Goal: Transaction & Acquisition: Purchase product/service

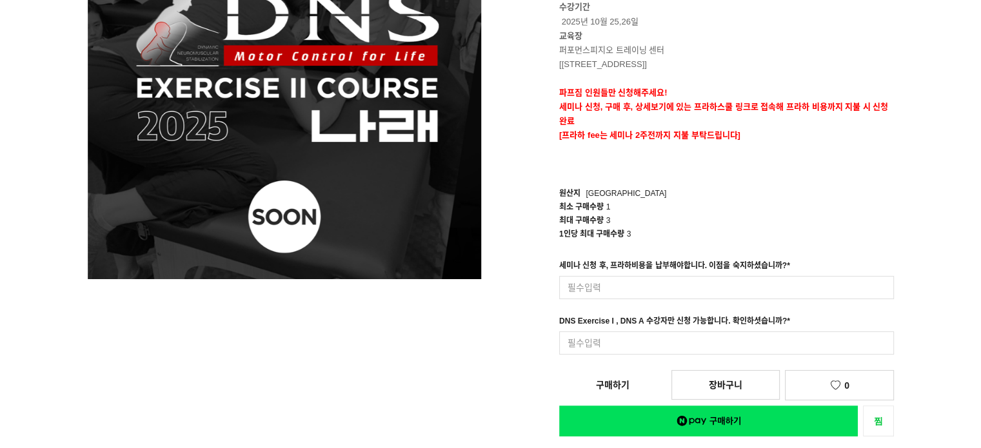
scroll to position [258, 0]
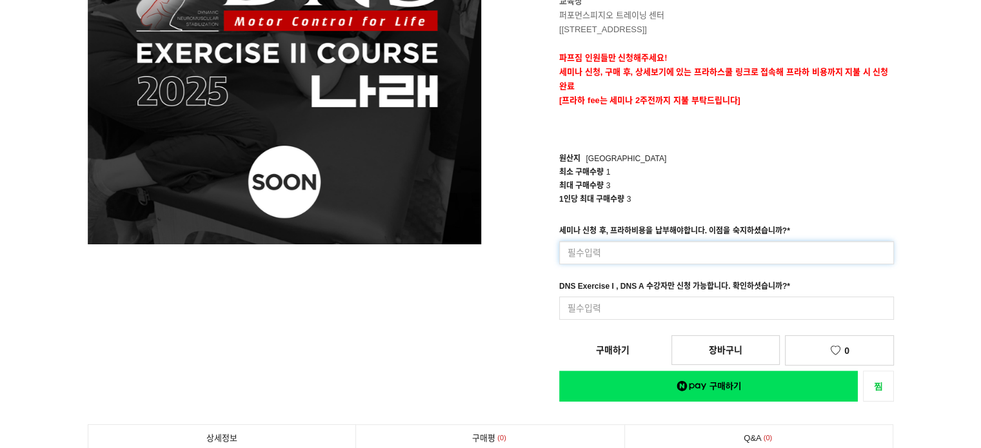
click at [608, 252] on input at bounding box center [726, 252] width 335 height 23
type input "s"
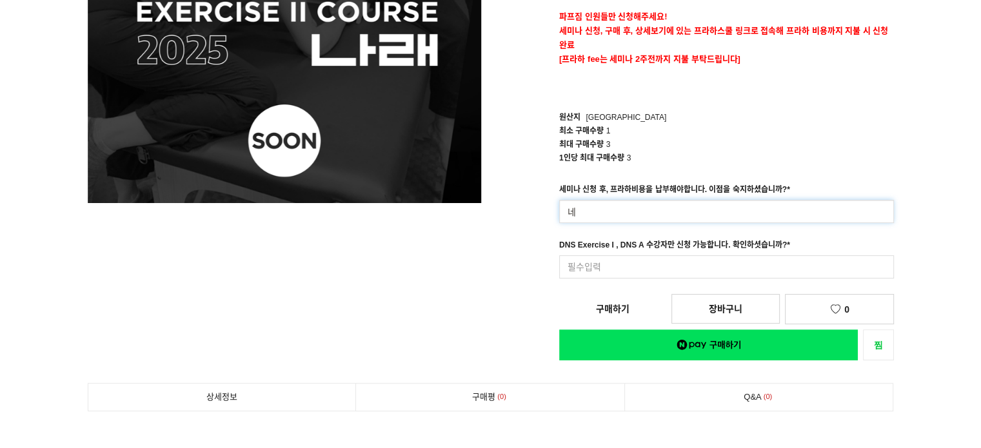
scroll to position [323, 0]
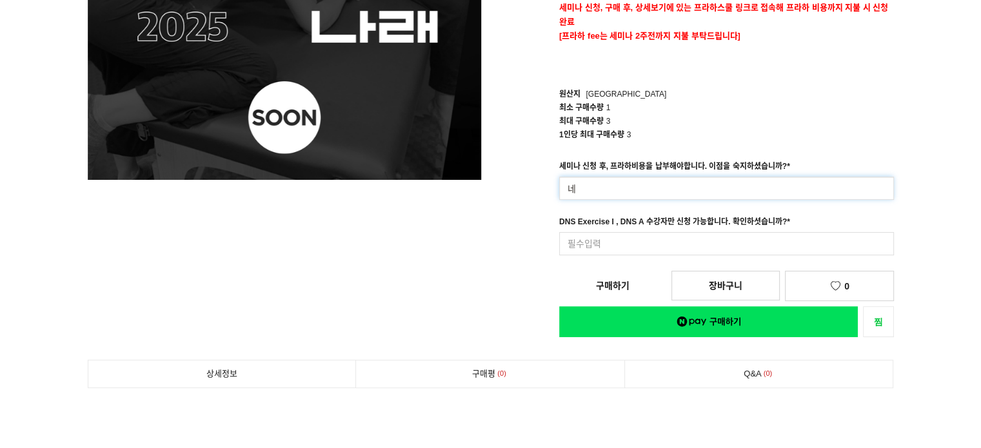
type input "네"
click at [619, 249] on input at bounding box center [726, 243] width 335 height 23
type input "네 확인했습니다."
click at [639, 190] on input "네" at bounding box center [726, 188] width 335 height 23
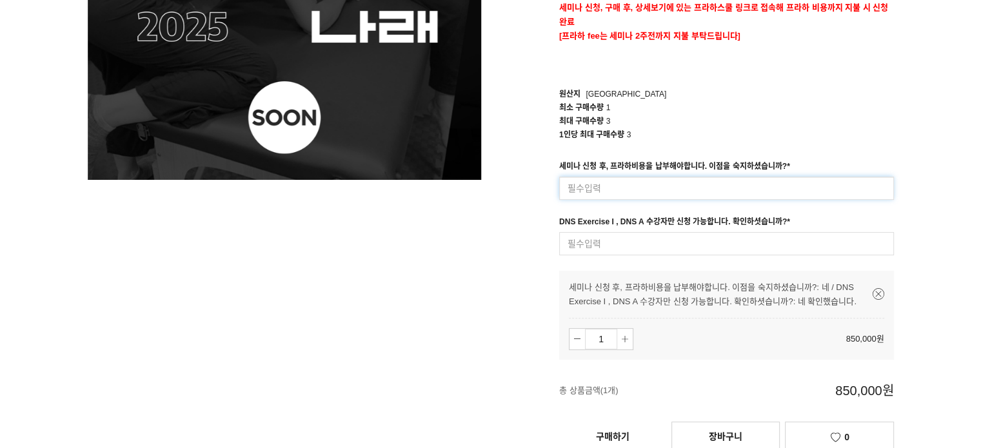
click at [639, 190] on input at bounding box center [726, 188] width 335 height 23
type input "네 숙지했습니다."
click at [644, 252] on input at bounding box center [726, 243] width 335 height 23
type input "니"
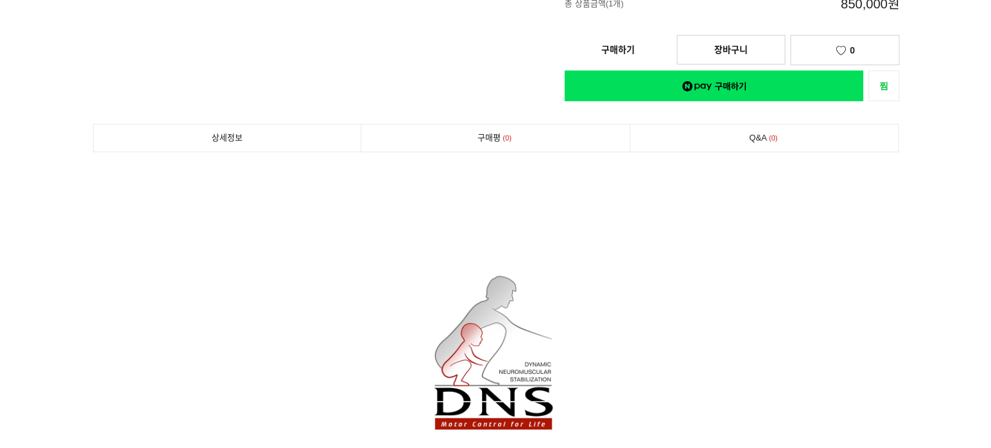
scroll to position [645, 0]
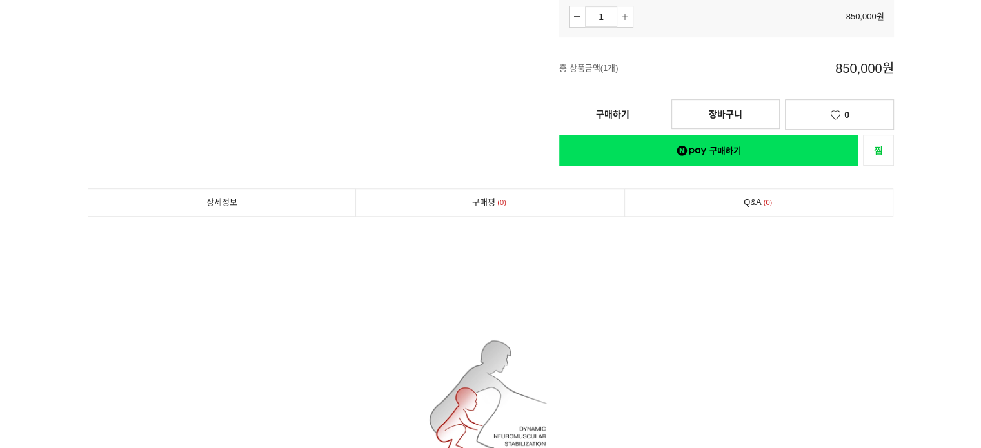
type input "네 확인했습니다."
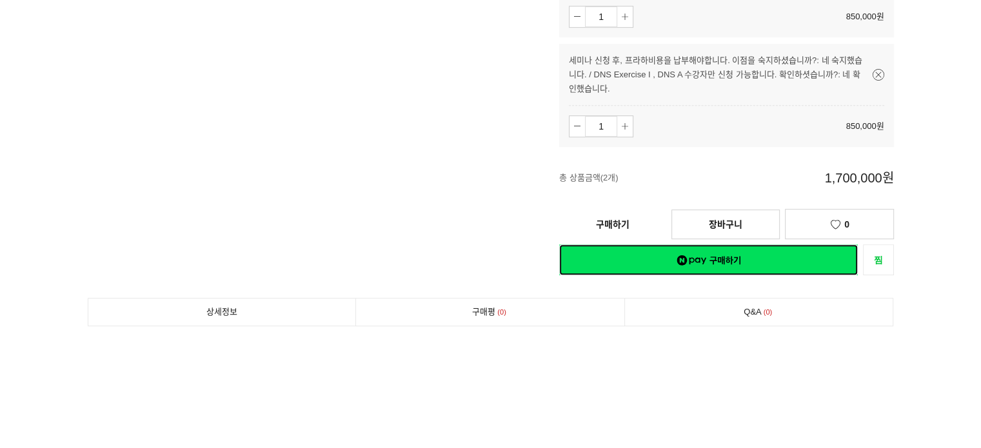
click at [699, 261] on link "네이버페이 구매하기" at bounding box center [708, 260] width 299 height 31
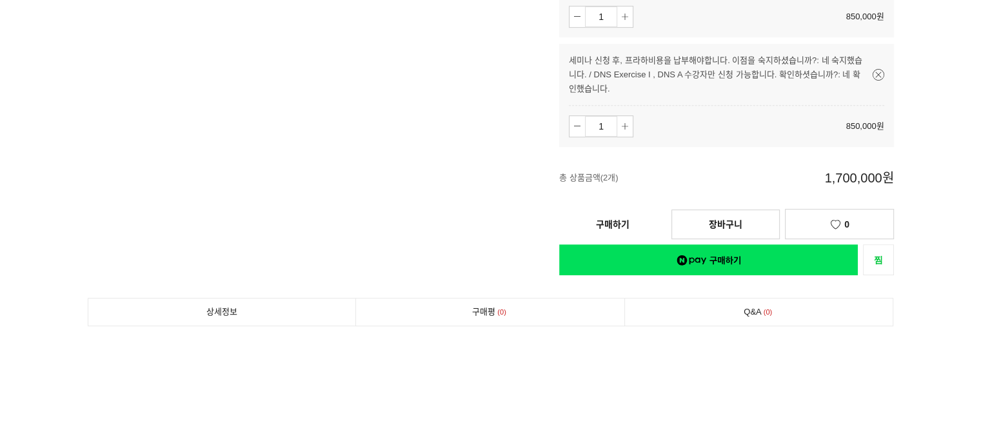
click at [617, 219] on link "구매하기" at bounding box center [612, 224] width 107 height 28
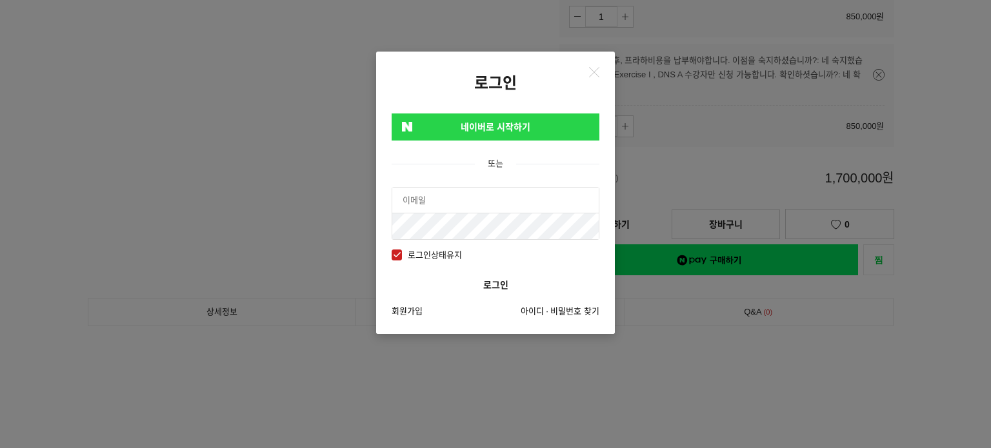
click at [511, 124] on link "네이버로 시작하기" at bounding box center [496, 127] width 208 height 27
